Goal: Information Seeking & Learning: Learn about a topic

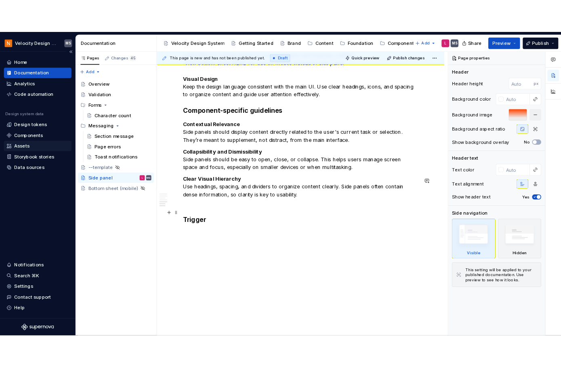
scroll to position [2217, 0]
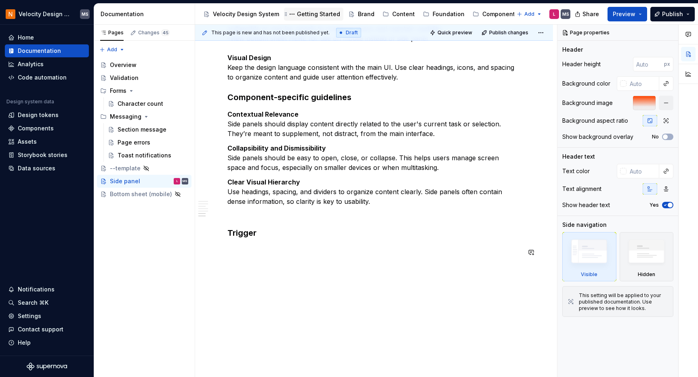
type textarea "*"
click at [42, 127] on div "Components" at bounding box center [36, 128] width 36 height 8
